Goal: Task Accomplishment & Management: Use online tool/utility

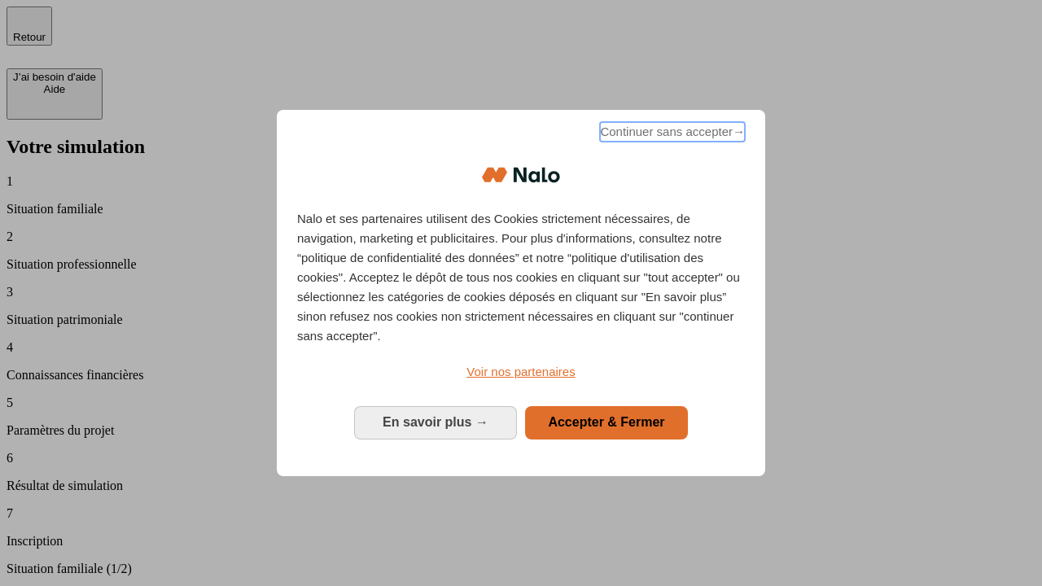
click at [671, 134] on span "Continuer sans accepter →" at bounding box center [672, 132] width 145 height 20
